Goal: Information Seeking & Learning: Find specific fact

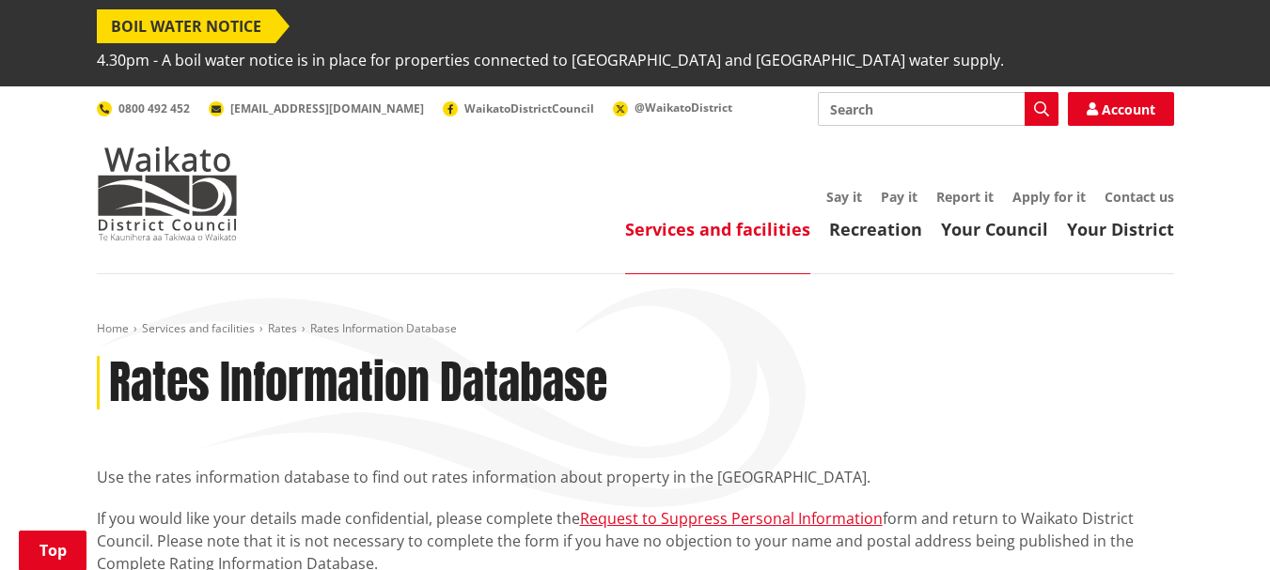
scroll to position [470, 0]
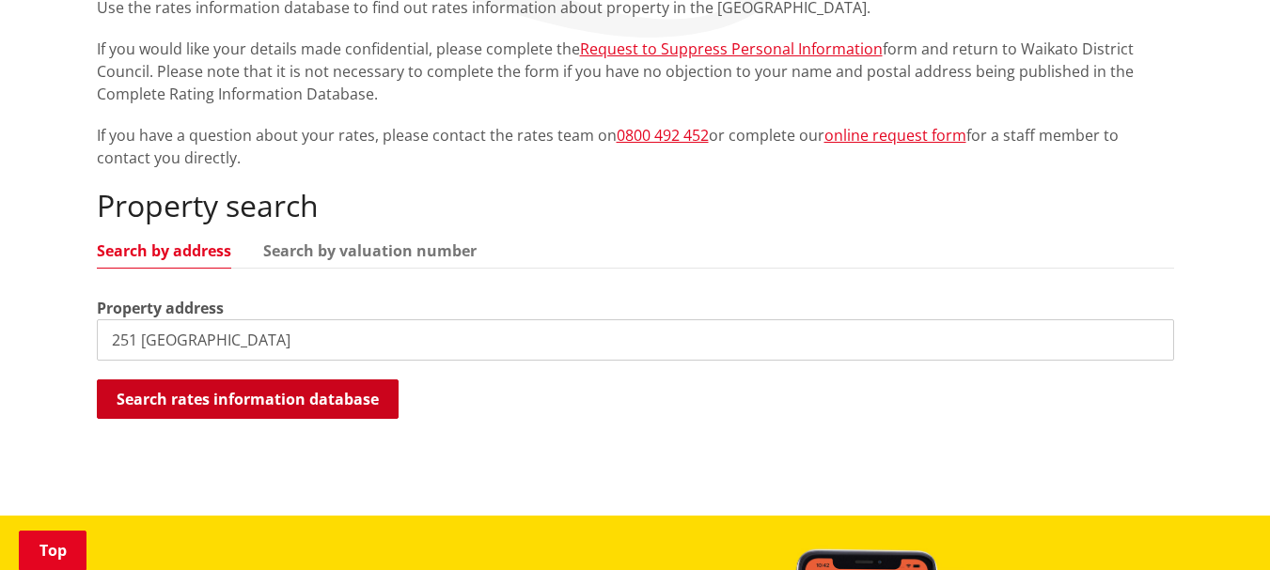
type input "251 fullerton"
click at [264, 380] on button "Search rates information database" at bounding box center [248, 399] width 302 height 39
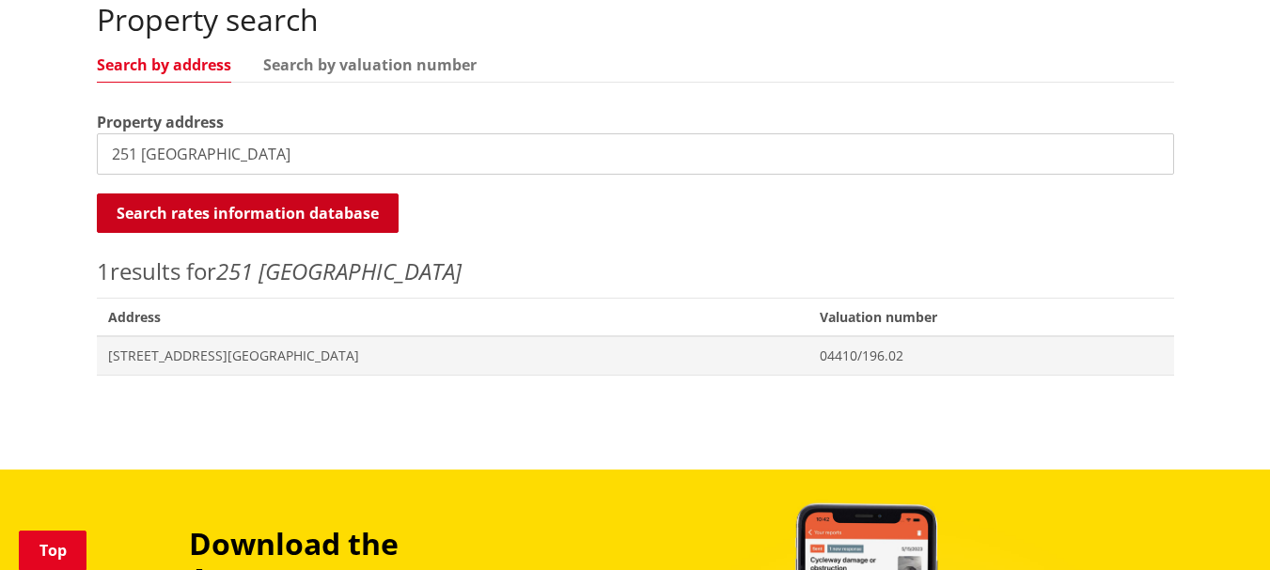
scroll to position [658, 0]
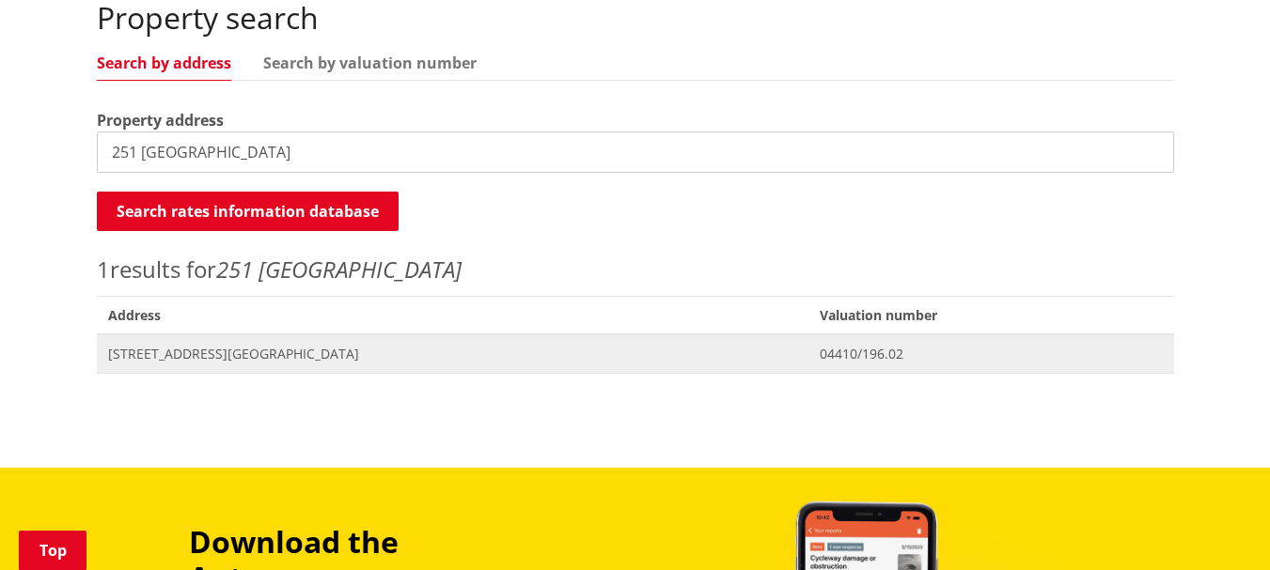
click at [202, 345] on span "251 Fullerton Road ROTOKAURI" at bounding box center [453, 354] width 690 height 19
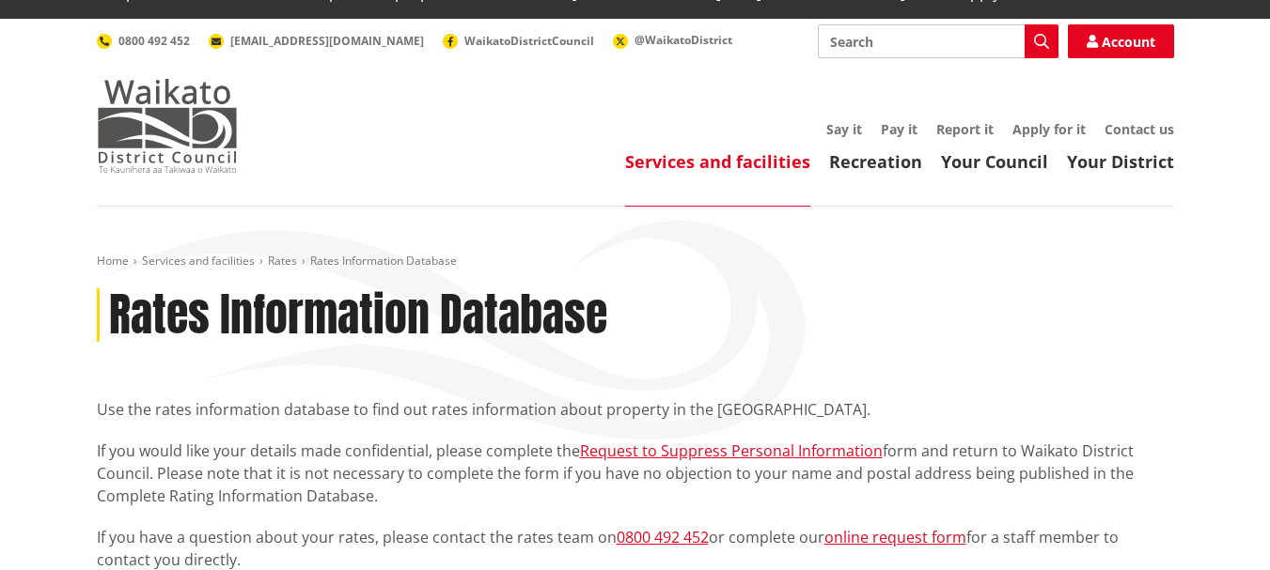
scroll to position [67, 0]
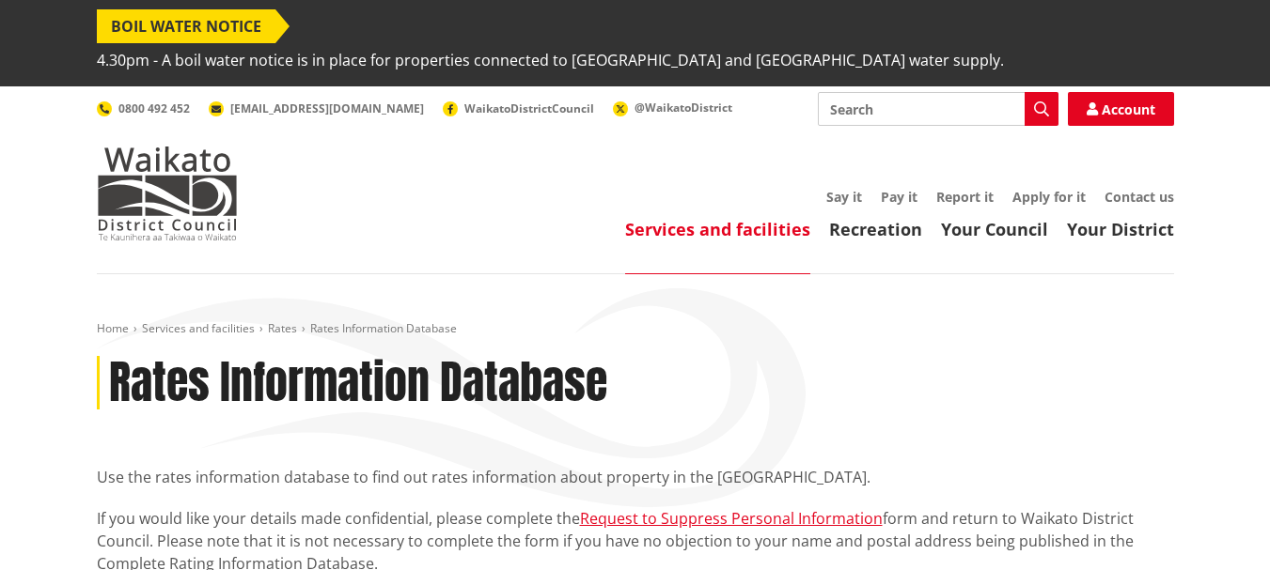
scroll to position [661, 0]
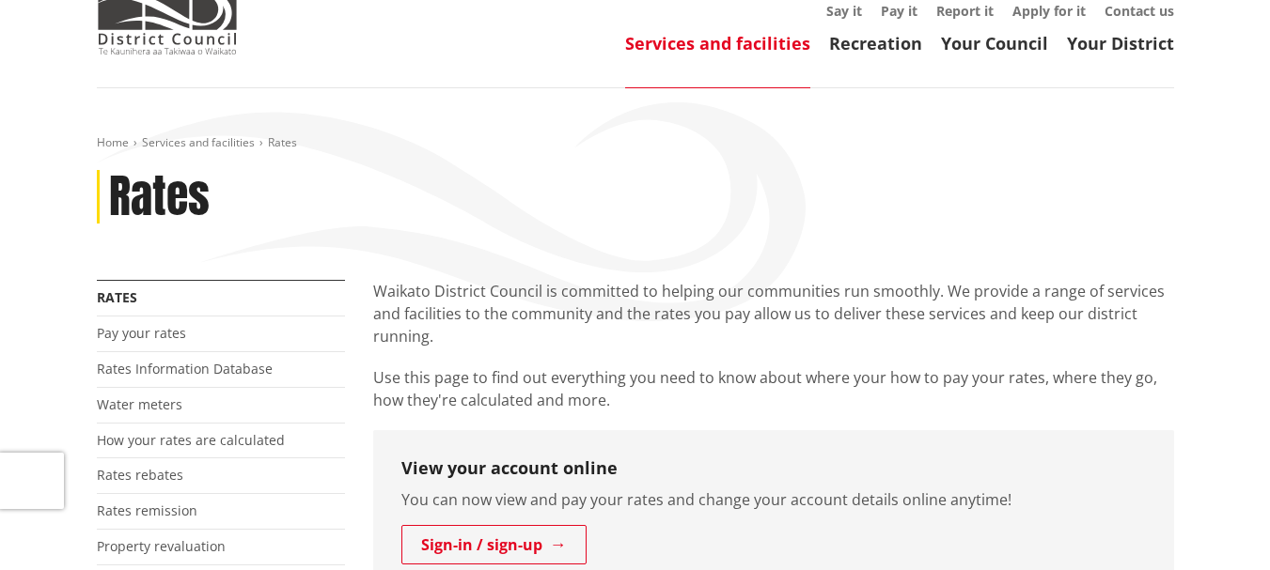
scroll to position [188, 0]
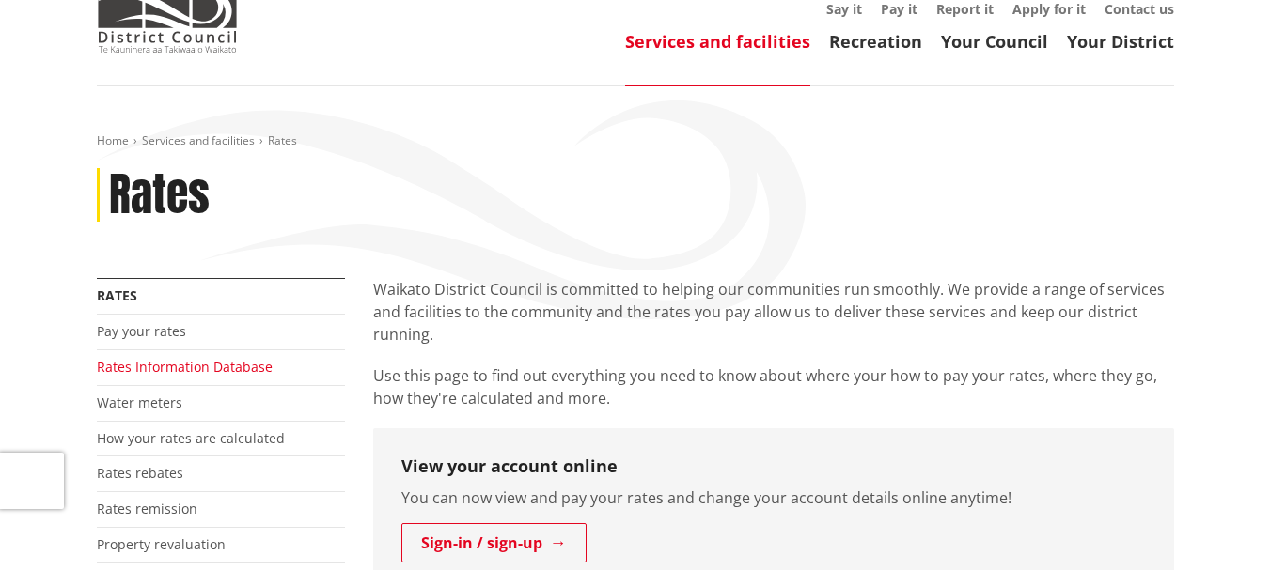
click at [232, 358] on link "Rates Information Database" at bounding box center [185, 367] width 176 height 18
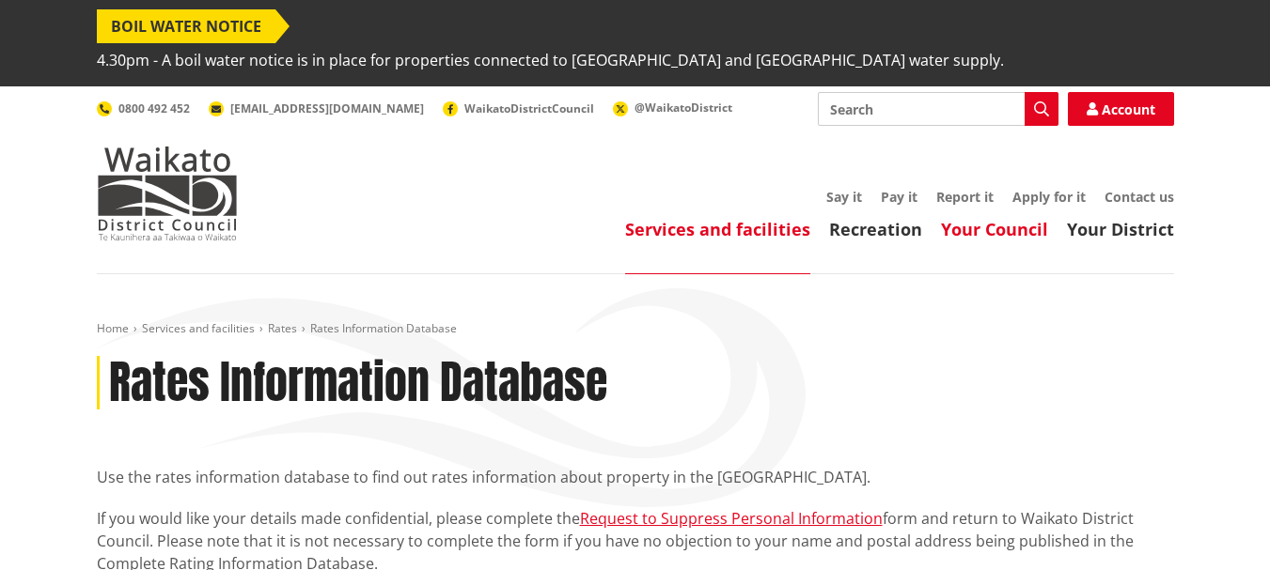
click at [1007, 218] on link "Your Council" at bounding box center [994, 229] width 107 height 23
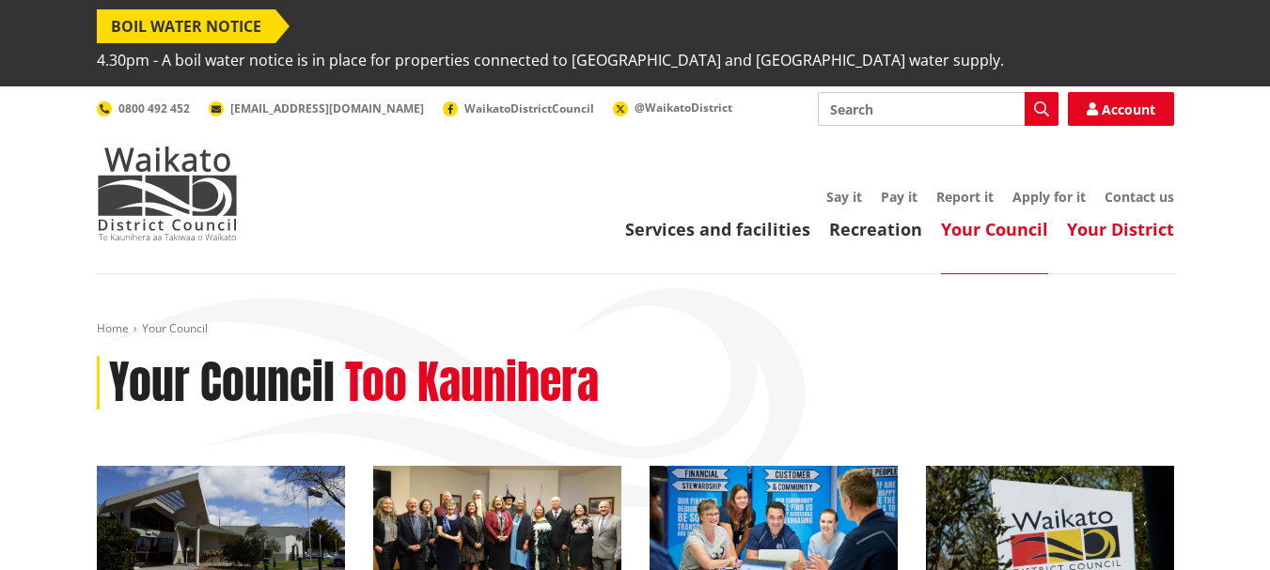
click at [1085, 218] on link "Your District" at bounding box center [1120, 229] width 107 height 23
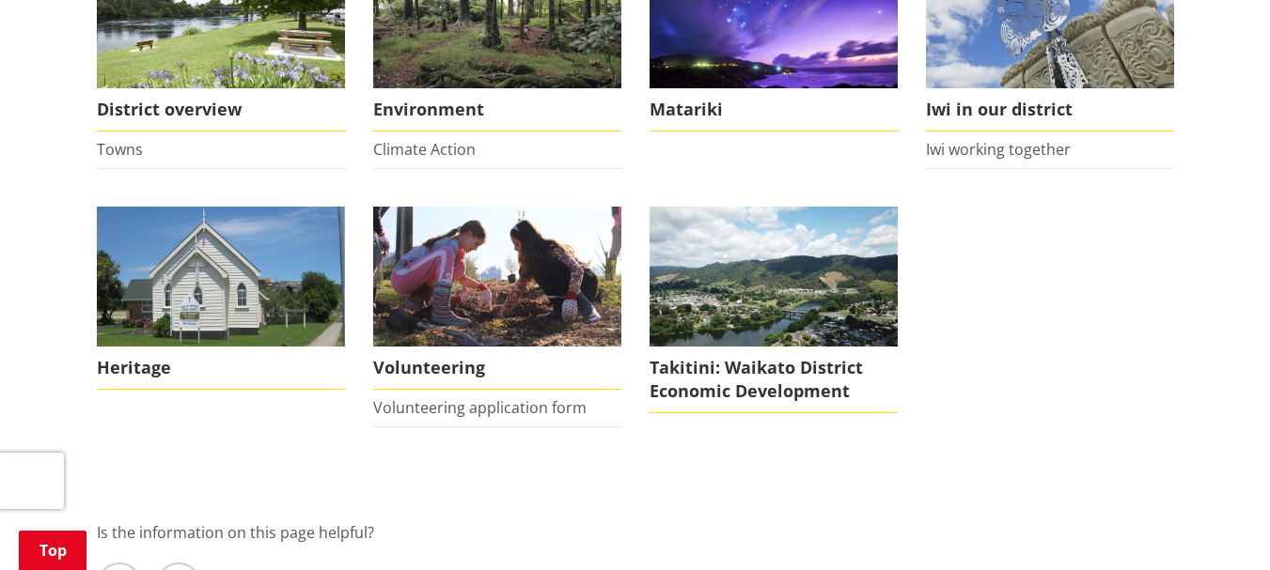
scroll to position [564, 0]
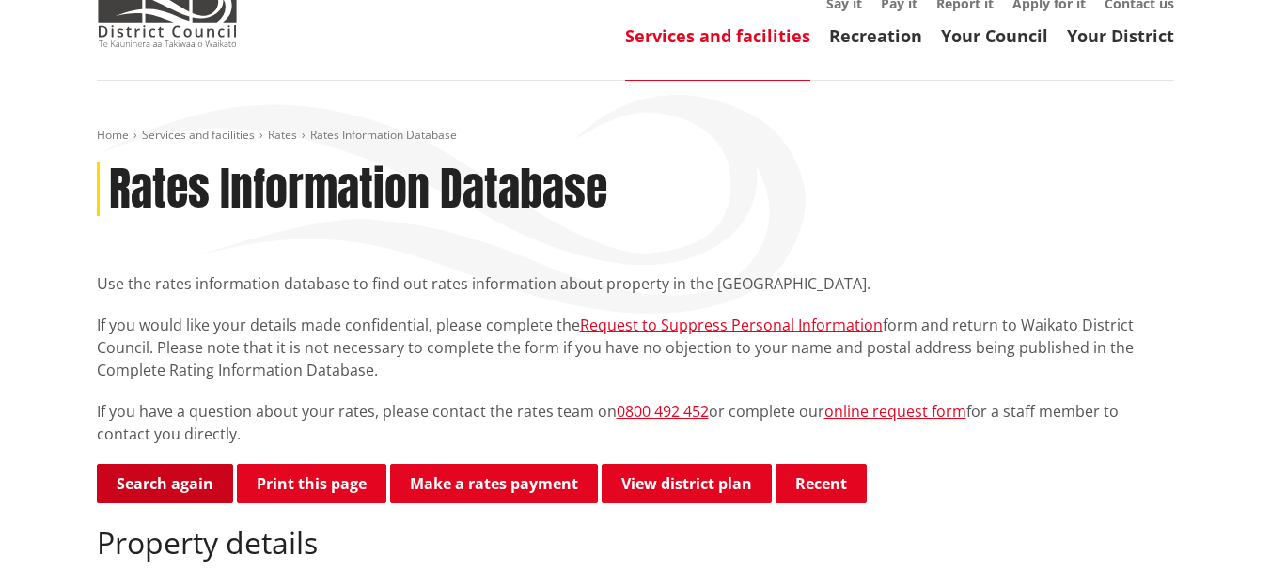
scroll to position [376, 0]
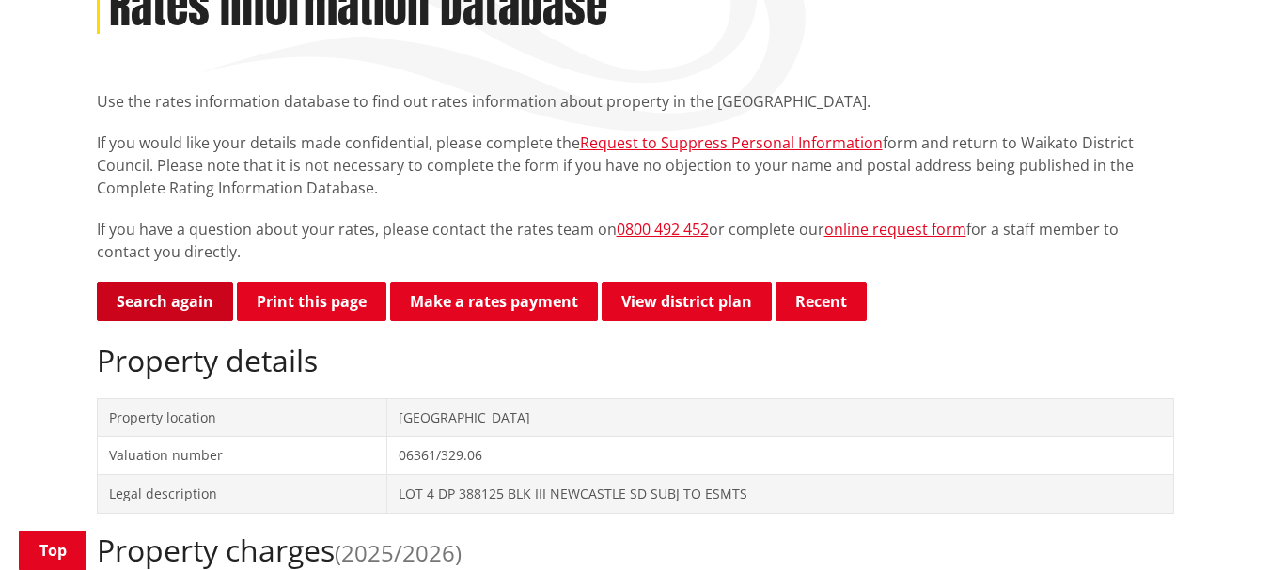
click at [152, 282] on link "Search again" at bounding box center [165, 301] width 136 height 39
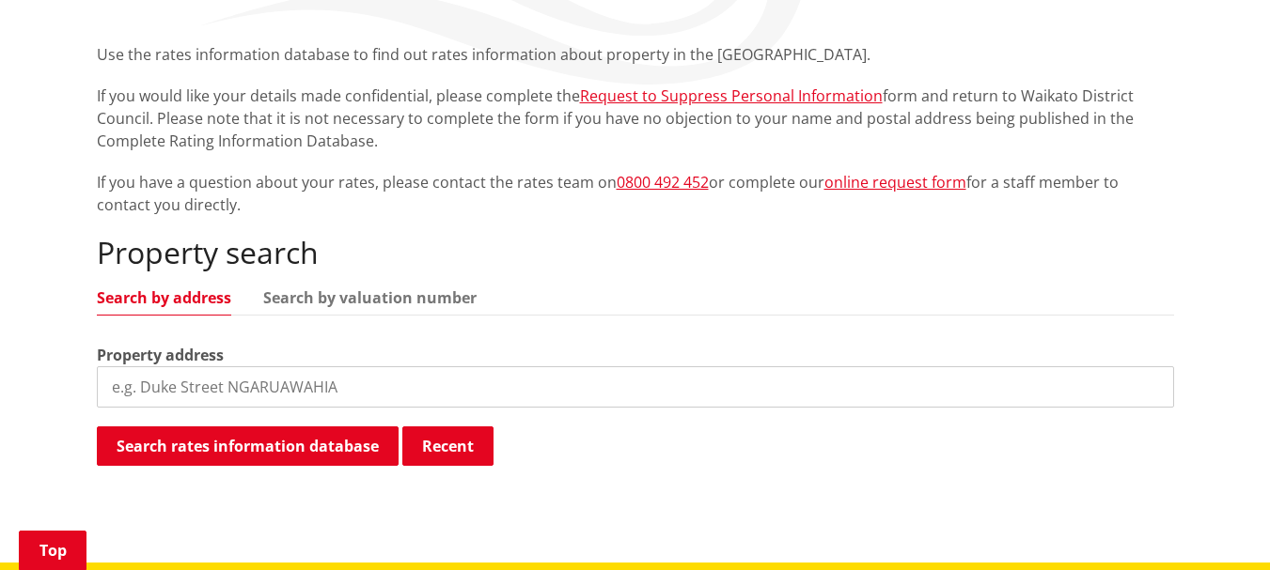
scroll to position [470, 0]
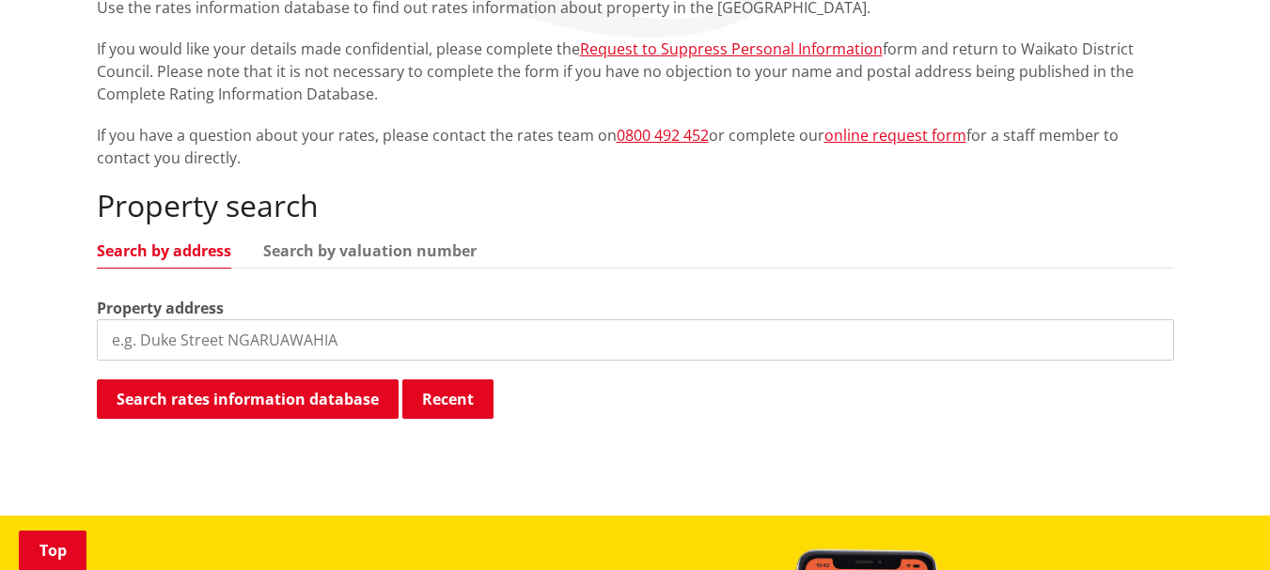
click at [195, 320] on input "search" at bounding box center [635, 340] width 1077 height 41
click at [269, 320] on input "search" at bounding box center [635, 340] width 1077 height 41
type input "251 fullerton"
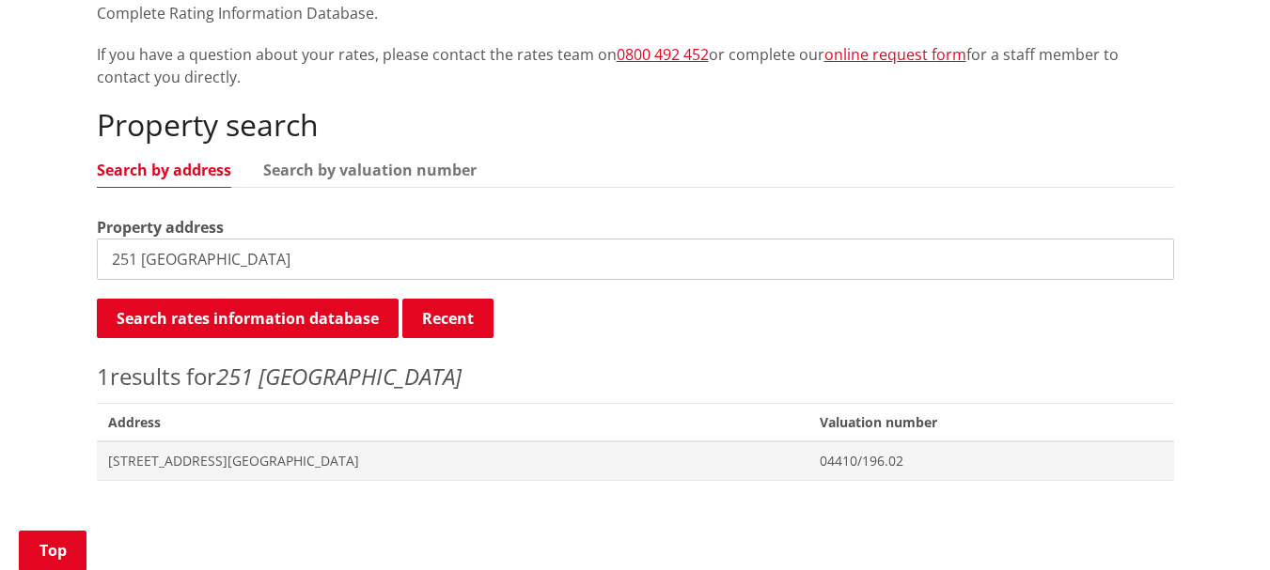
scroll to position [658, 0]
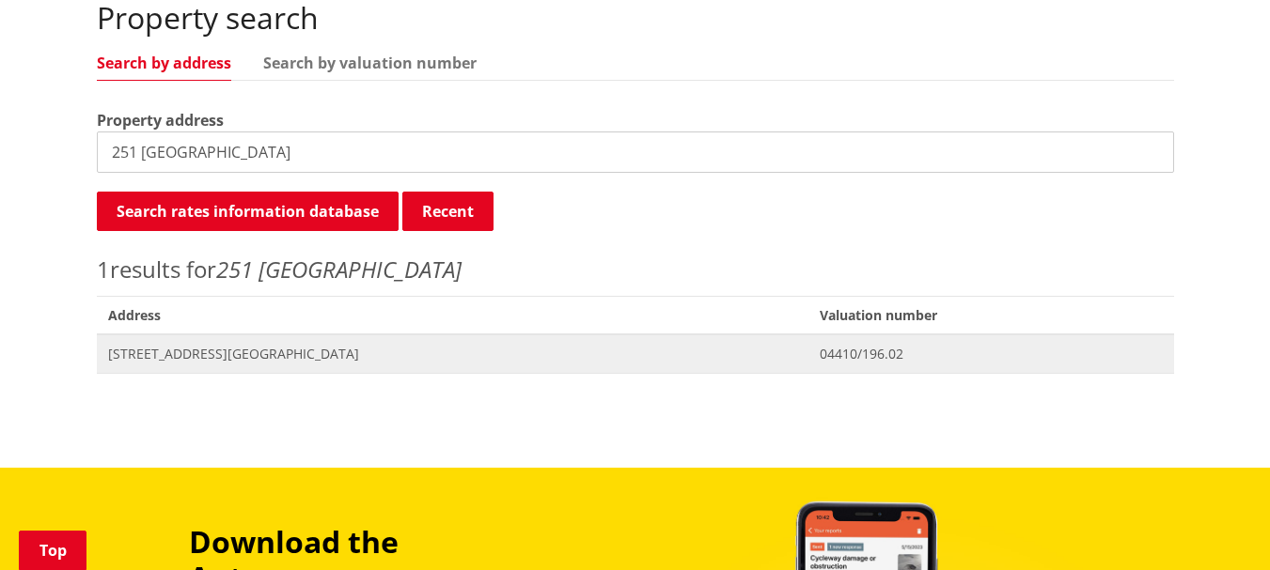
click at [192, 345] on span "[STREET_ADDRESS][GEOGRAPHIC_DATA]" at bounding box center [453, 354] width 690 height 19
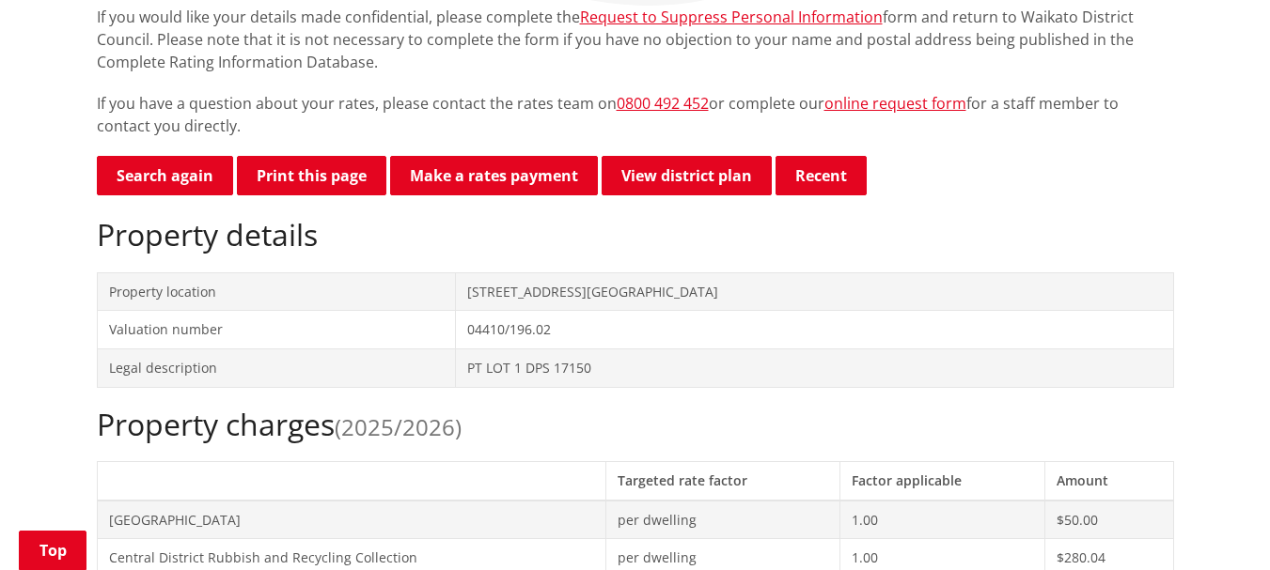
scroll to position [470, 0]
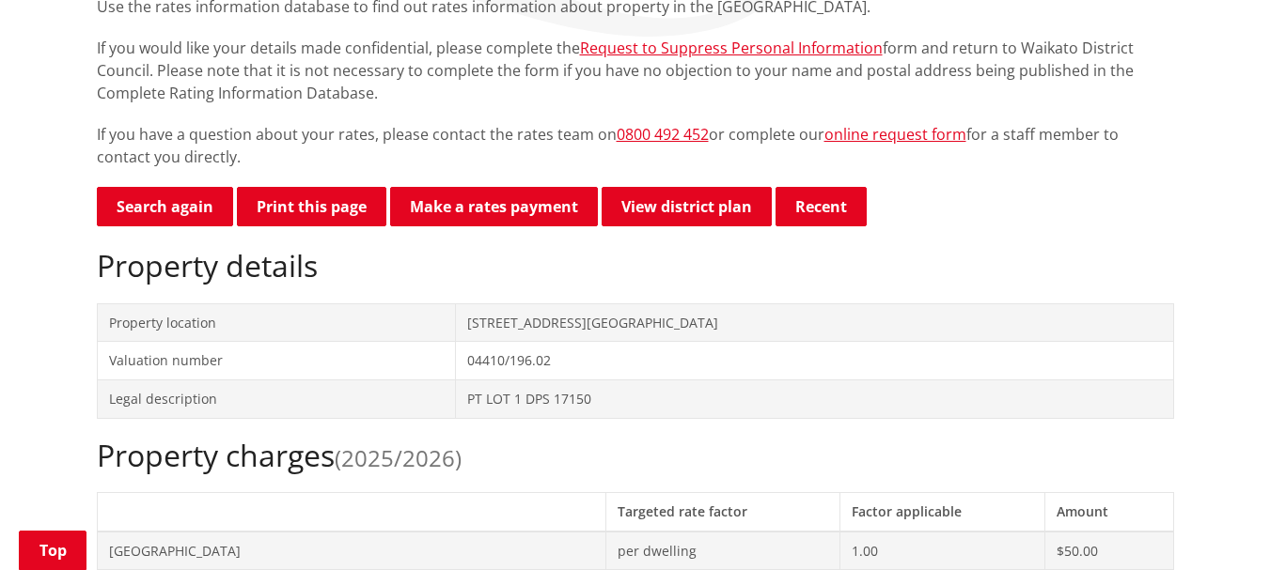
click at [523, 304] on td "[STREET_ADDRESS][GEOGRAPHIC_DATA]" at bounding box center [814, 323] width 717 height 39
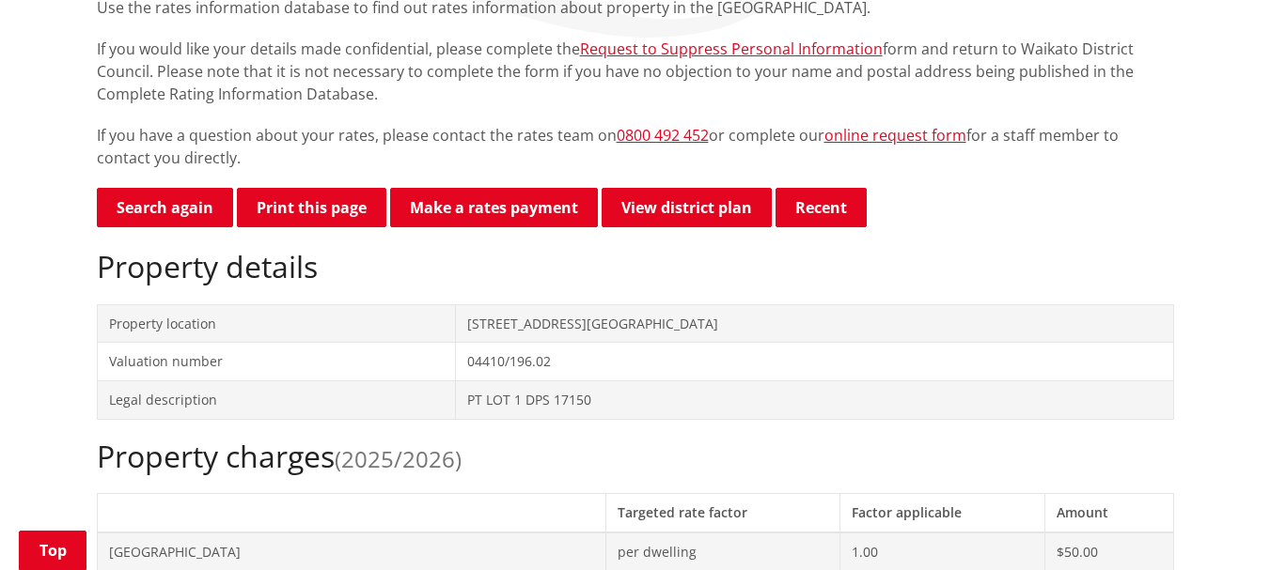
click at [1066, 343] on td "04410/196.02" at bounding box center [814, 362] width 717 height 39
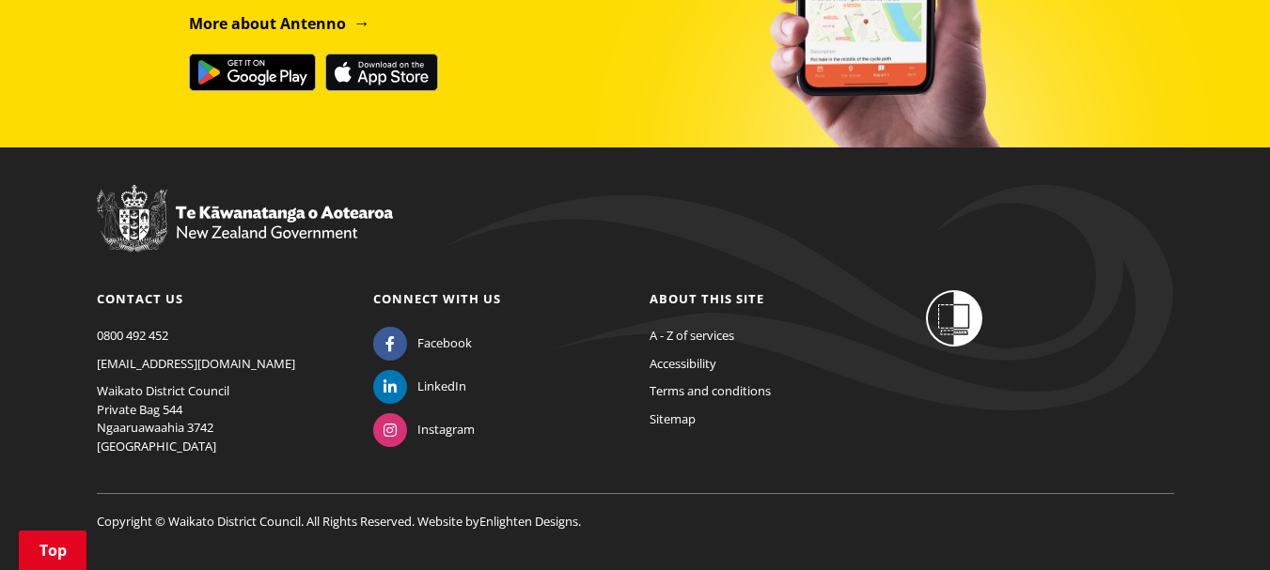
scroll to position [1210, 0]
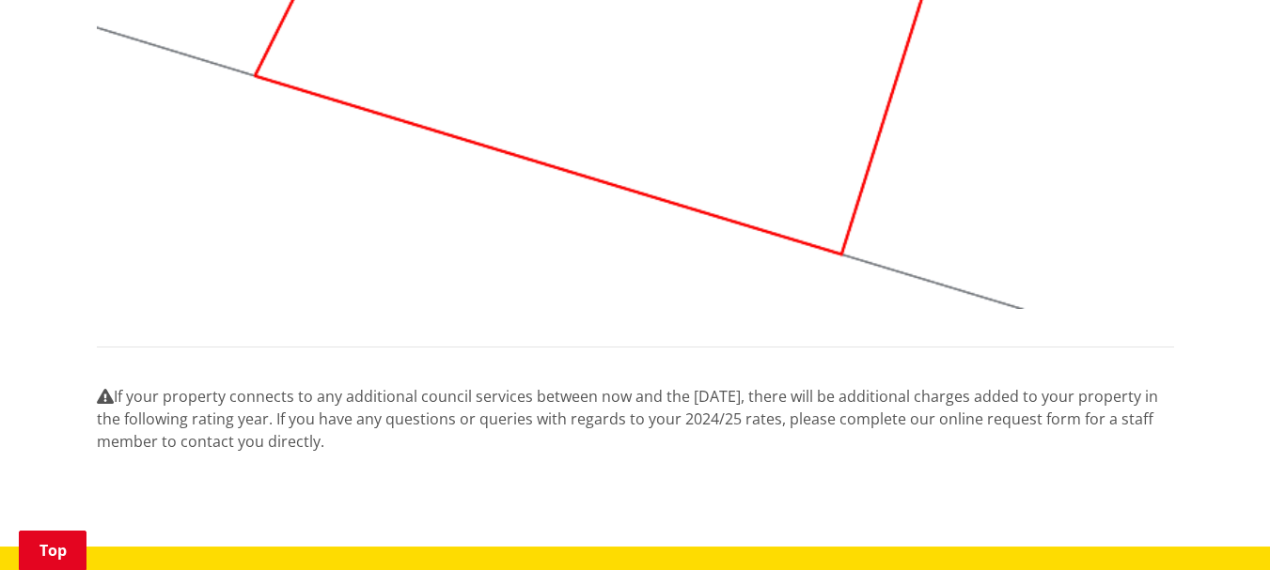
scroll to position [2256, 0]
